Goal: Task Accomplishment & Management: Use online tool/utility

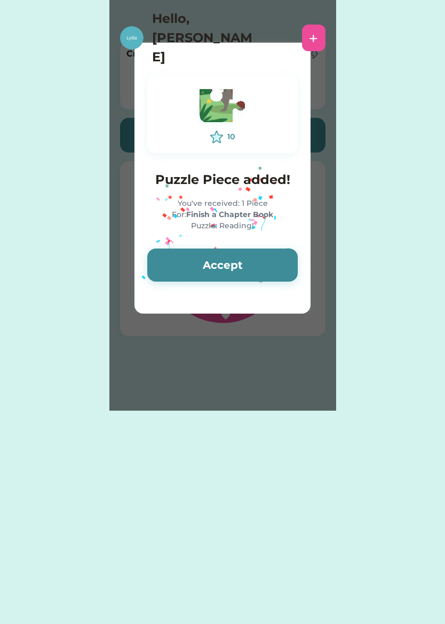
click at [249, 266] on button "Accept" at bounding box center [222, 265] width 150 height 33
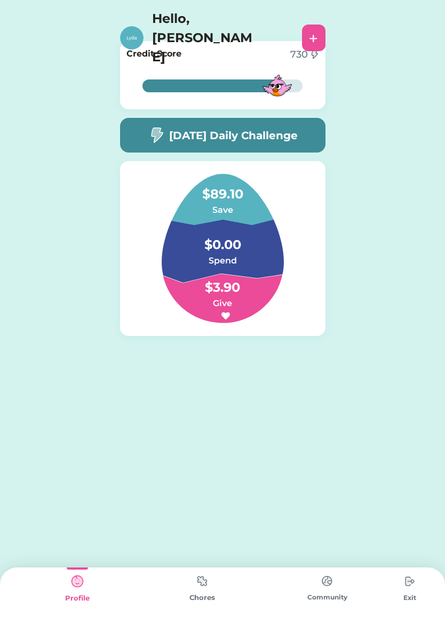
click at [203, 605] on div "Chores" at bounding box center [202, 595] width 125 height 57
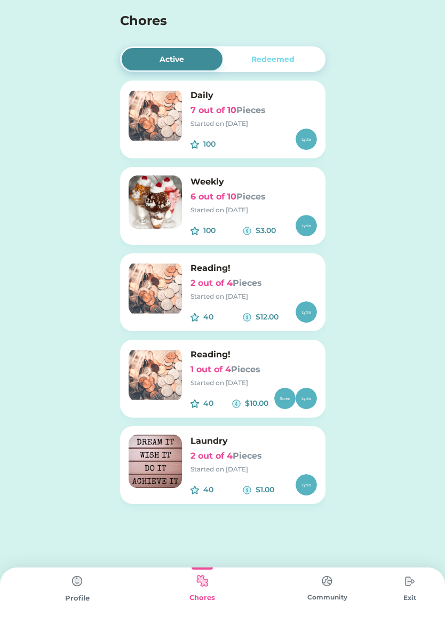
click at [273, 145] on div "100 $" at bounding box center [253, 139] width 126 height 21
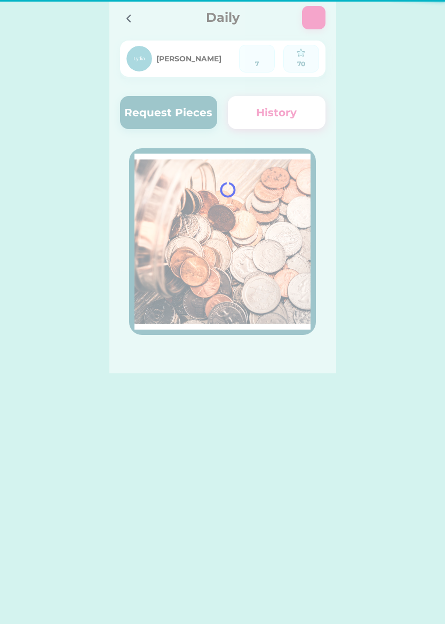
click at [253, 117] on div at bounding box center [222, 186] width 227 height 373
click at [258, 233] on div at bounding box center [222, 186] width 227 height 373
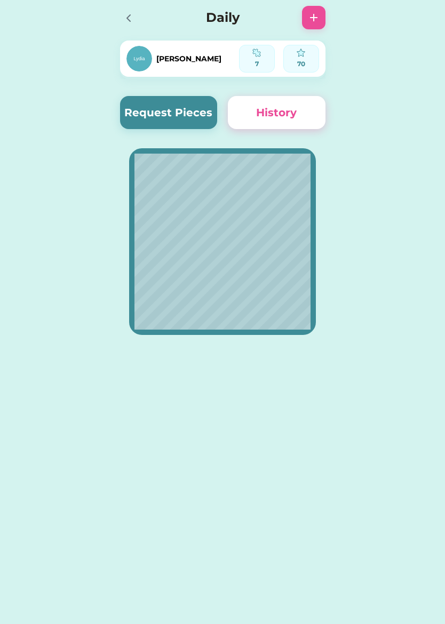
click at [197, 117] on button "Request Pieces" at bounding box center [169, 112] width 98 height 33
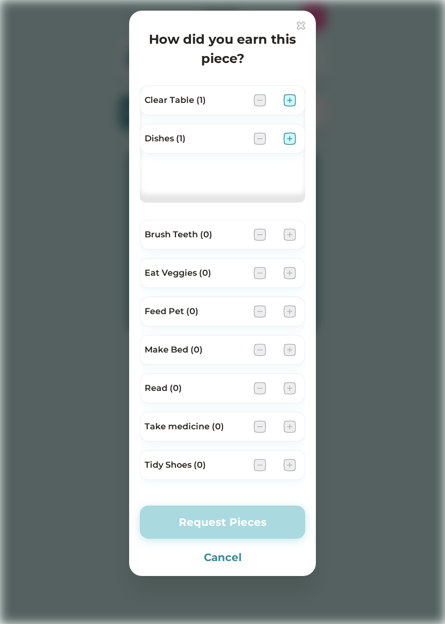
click at [299, 306] on div "Feed Pet (0)" at bounding box center [222, 312] width 165 height 30
click at [292, 307] on img at bounding box center [289, 311] width 13 height 13
click at [293, 306] on img at bounding box center [289, 311] width 13 height 13
click at [294, 313] on img at bounding box center [289, 311] width 13 height 13
click at [295, 310] on img at bounding box center [289, 311] width 13 height 13
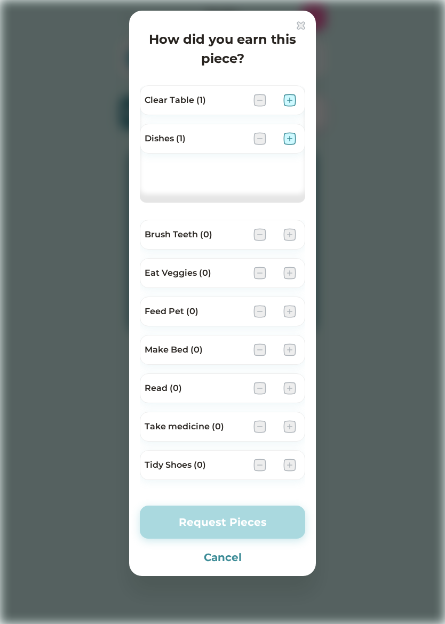
click at [292, 317] on img at bounding box center [289, 311] width 13 height 13
click at [295, 309] on img at bounding box center [289, 311] width 13 height 13
click at [301, 316] on div "Feed Pet (0)" at bounding box center [222, 312] width 165 height 30
click at [293, 306] on img at bounding box center [289, 311] width 13 height 13
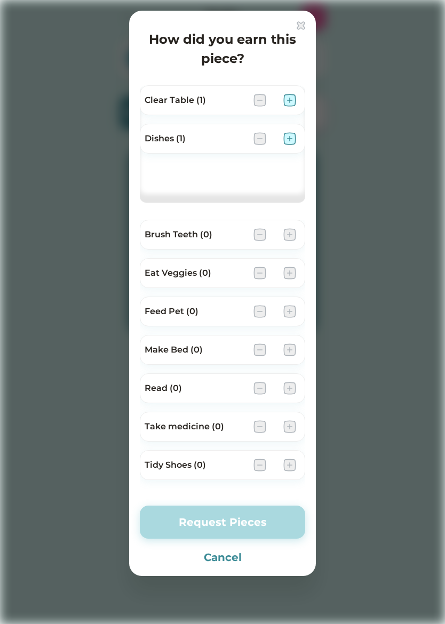
click at [294, 313] on img at bounding box center [289, 311] width 13 height 13
click at [279, 307] on div at bounding box center [274, 311] width 43 height 13
click at [275, 314] on div at bounding box center [274, 311] width 43 height 13
click at [284, 310] on img at bounding box center [289, 311] width 13 height 13
click at [297, 29] on img at bounding box center [301, 25] width 9 height 9
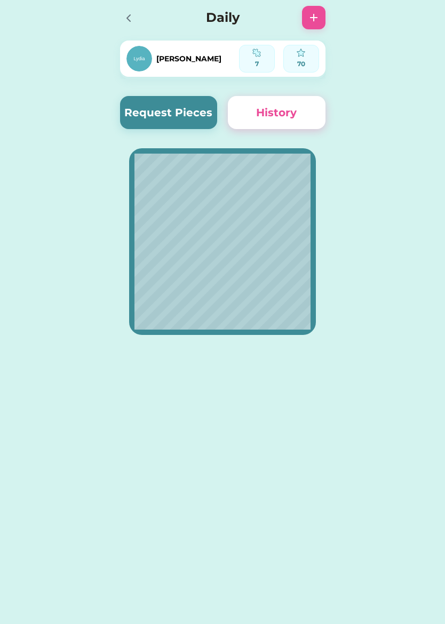
click at [132, 22] on icon at bounding box center [128, 18] width 13 height 13
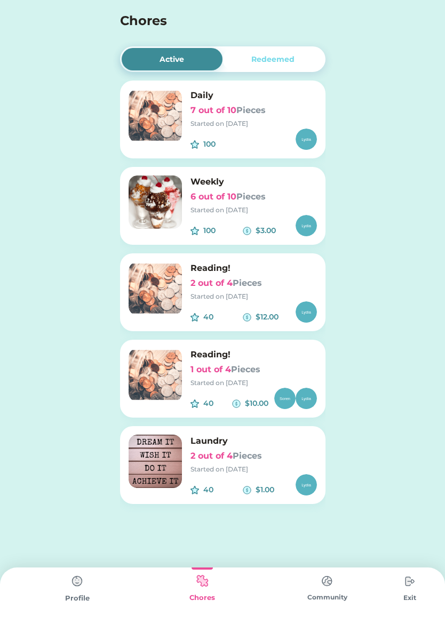
click at [273, 183] on h6 "Weekly" at bounding box center [253, 181] width 126 height 13
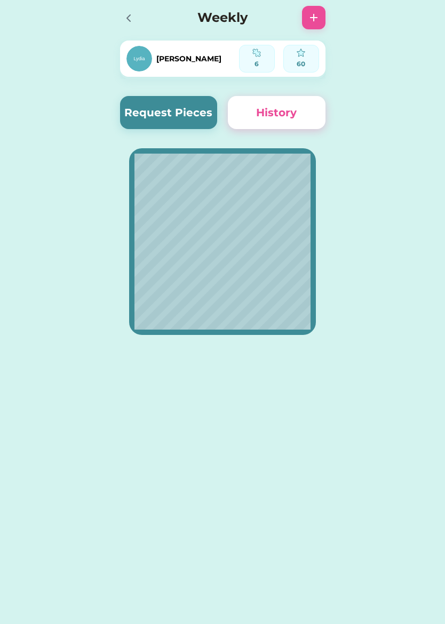
click at [191, 116] on button "Request Pieces" at bounding box center [169, 112] width 98 height 33
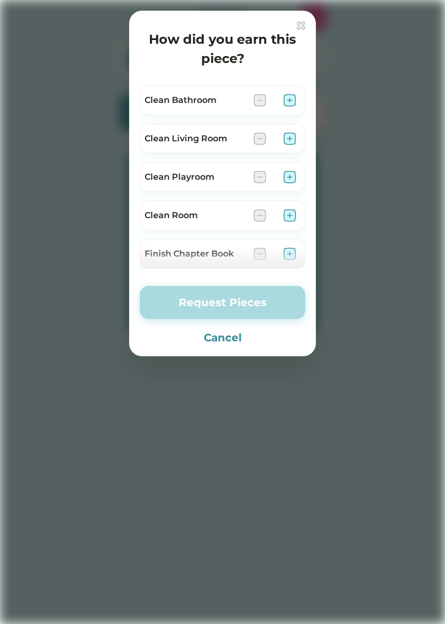
click at [299, 29] on img at bounding box center [301, 25] width 9 height 9
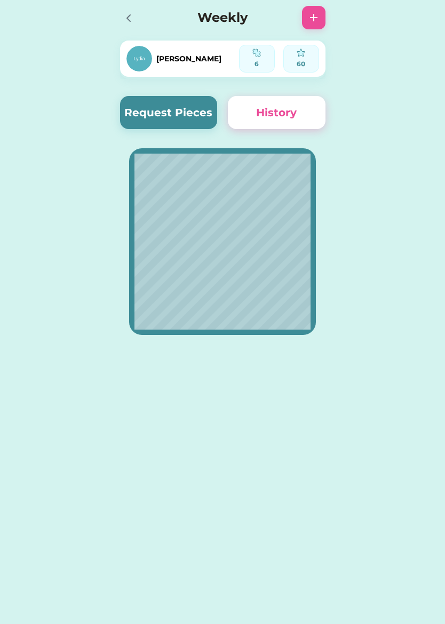
click at [129, 29] on div at bounding box center [131, 17] width 23 height 23
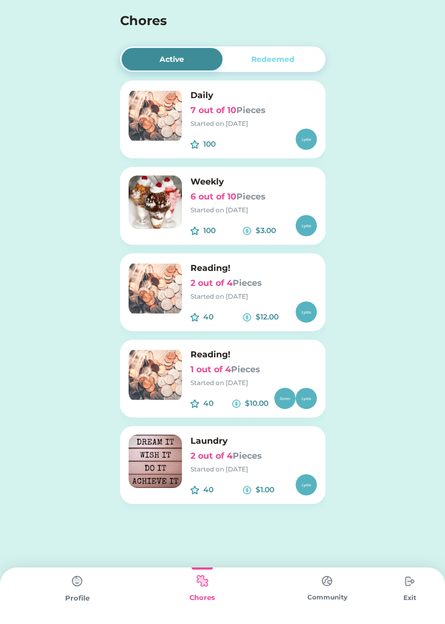
click at [143, 98] on img at bounding box center [155, 115] width 53 height 53
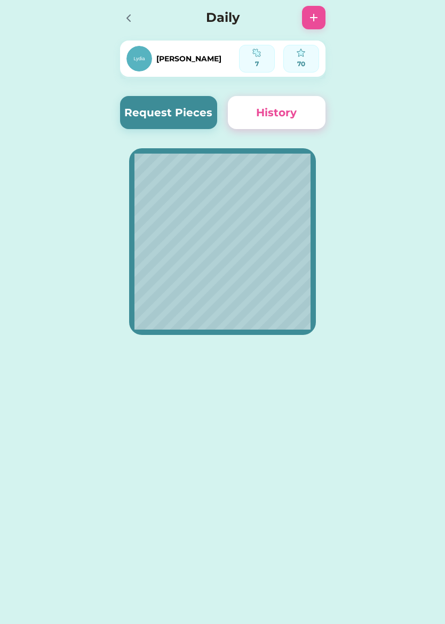
click at [122, 109] on button "Request Pieces" at bounding box center [169, 112] width 98 height 33
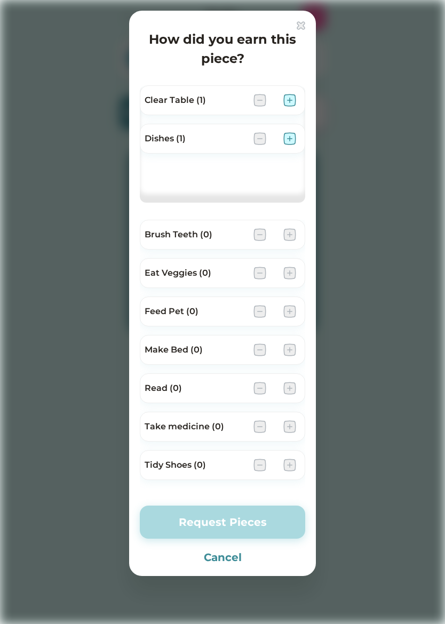
click at [298, 23] on img at bounding box center [301, 25] width 9 height 9
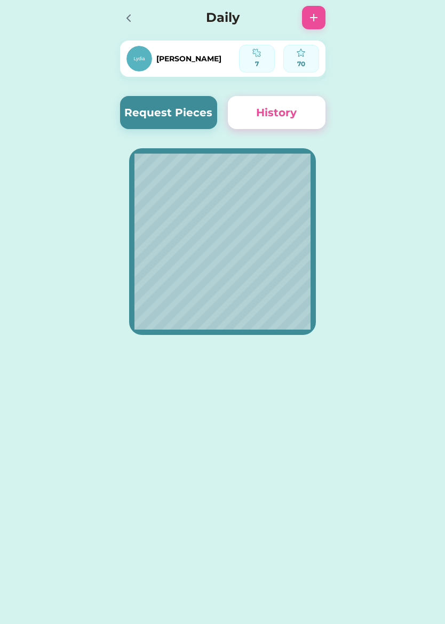
click at [121, 38] on div "[PERSON_NAME] 7 70 Request Pieces History" at bounding box center [222, 183] width 227 height 367
click at [124, 7] on div at bounding box center [131, 17] width 23 height 23
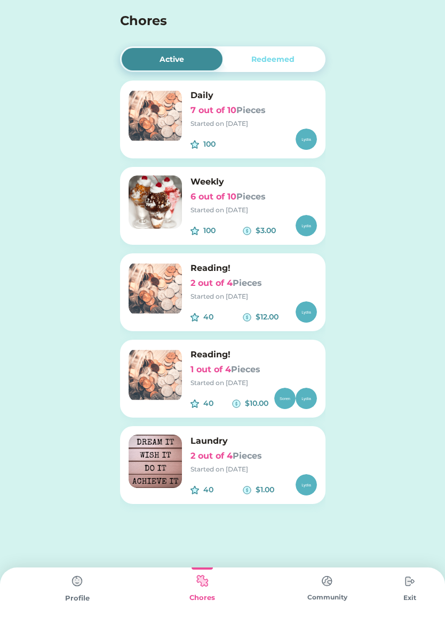
click at [277, 187] on h6 "Weekly" at bounding box center [253, 181] width 126 height 13
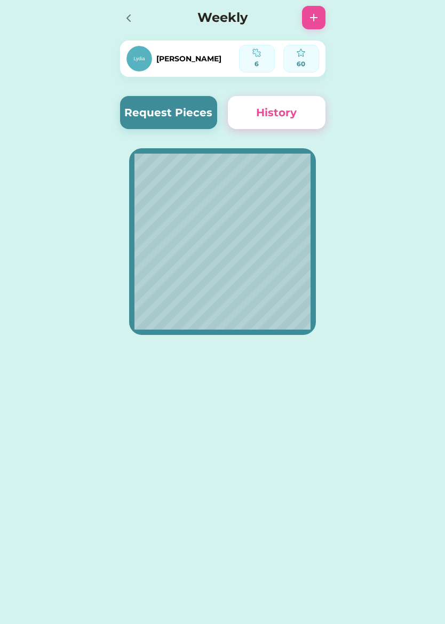
click at [191, 112] on button "Request Pieces" at bounding box center [169, 112] width 98 height 33
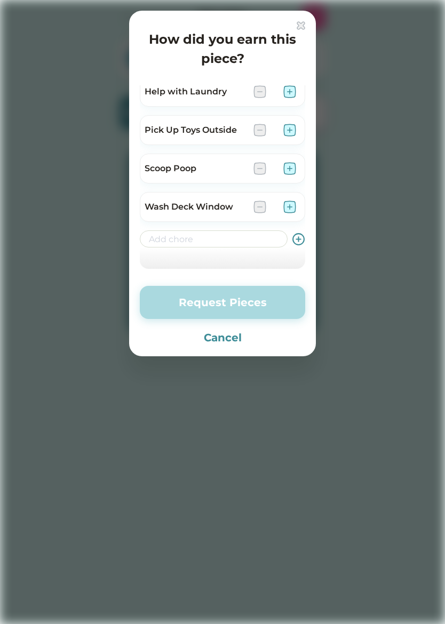
scroll to position [277, 0]
click at [225, 243] on input "input" at bounding box center [214, 238] width 148 height 17
type input "Feed Norah"
click at [301, 243] on icon at bounding box center [298, 239] width 13 height 13
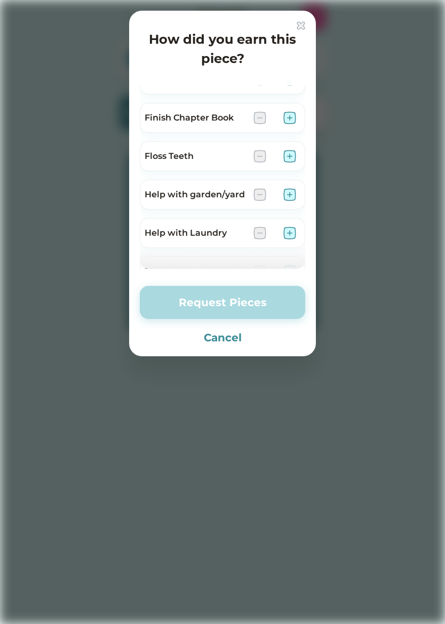
scroll to position [154, 0]
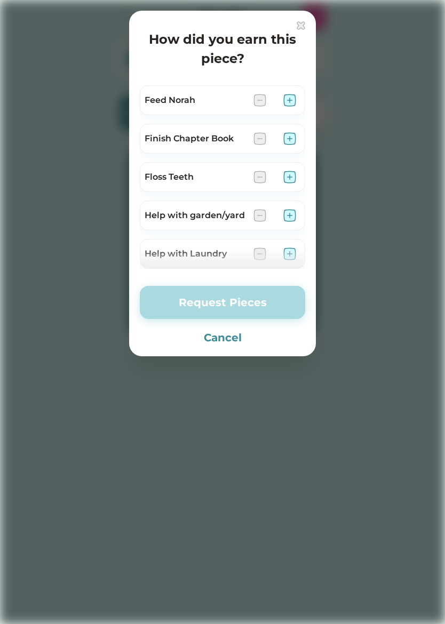
click at [291, 101] on img at bounding box center [289, 100] width 13 height 13
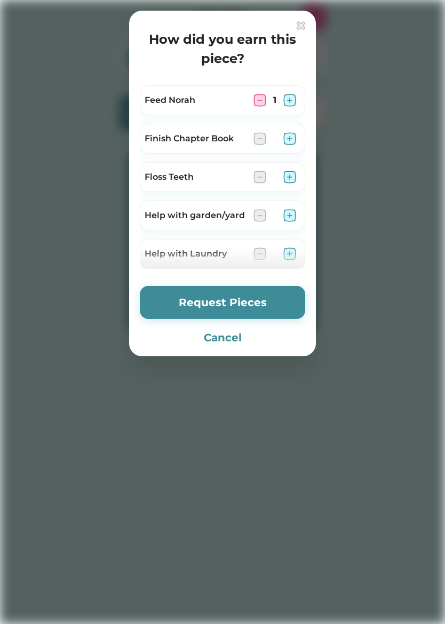
click at [241, 304] on button "Request Pieces" at bounding box center [222, 302] width 165 height 33
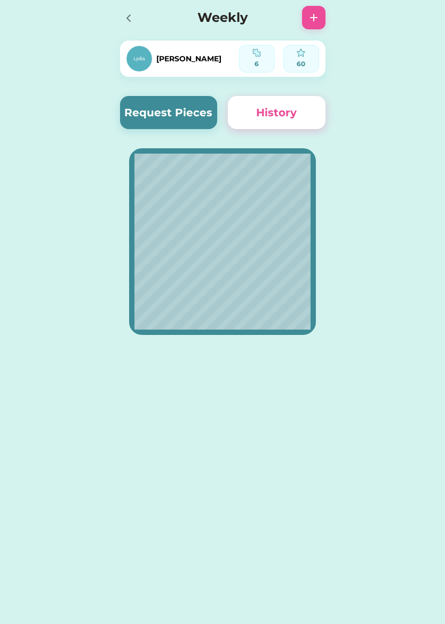
click at [199, 119] on button "Request Pieces" at bounding box center [169, 112] width 98 height 33
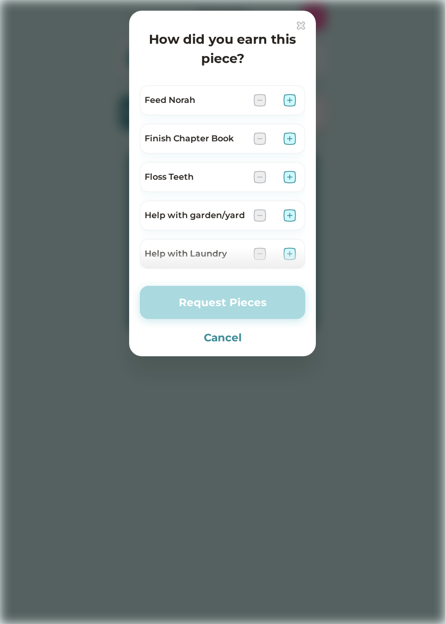
click at [285, 103] on img at bounding box center [289, 100] width 13 height 13
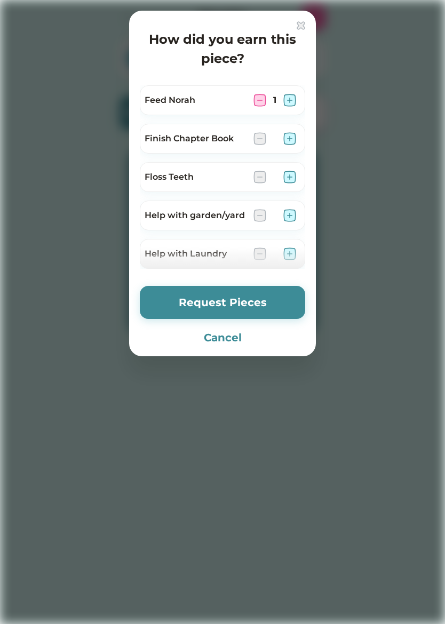
click at [279, 295] on button "Request Pieces" at bounding box center [222, 302] width 165 height 33
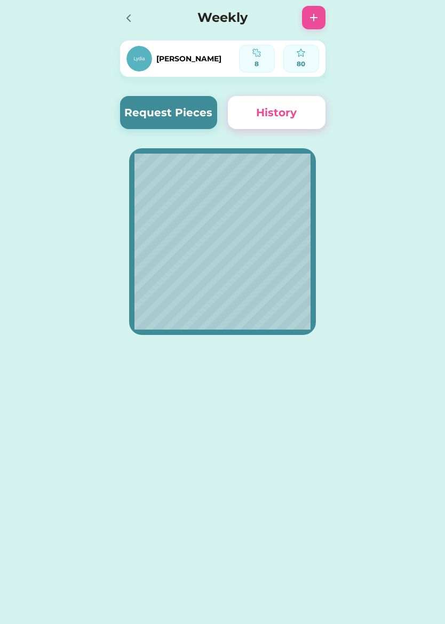
click at [132, 17] on icon at bounding box center [128, 18] width 13 height 13
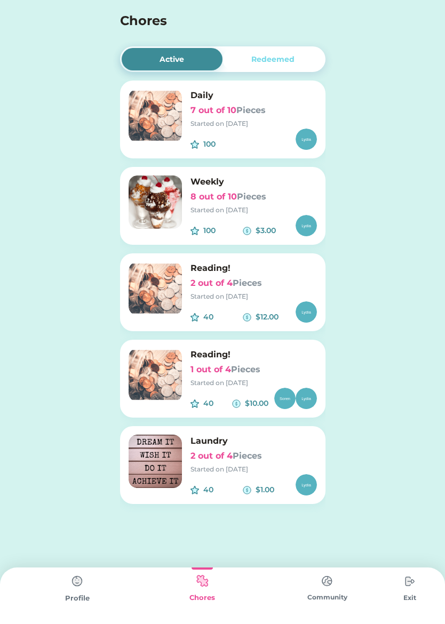
click at [241, 210] on div "Started on [DATE]" at bounding box center [253, 210] width 126 height 10
